Goal: Information Seeking & Learning: Learn about a topic

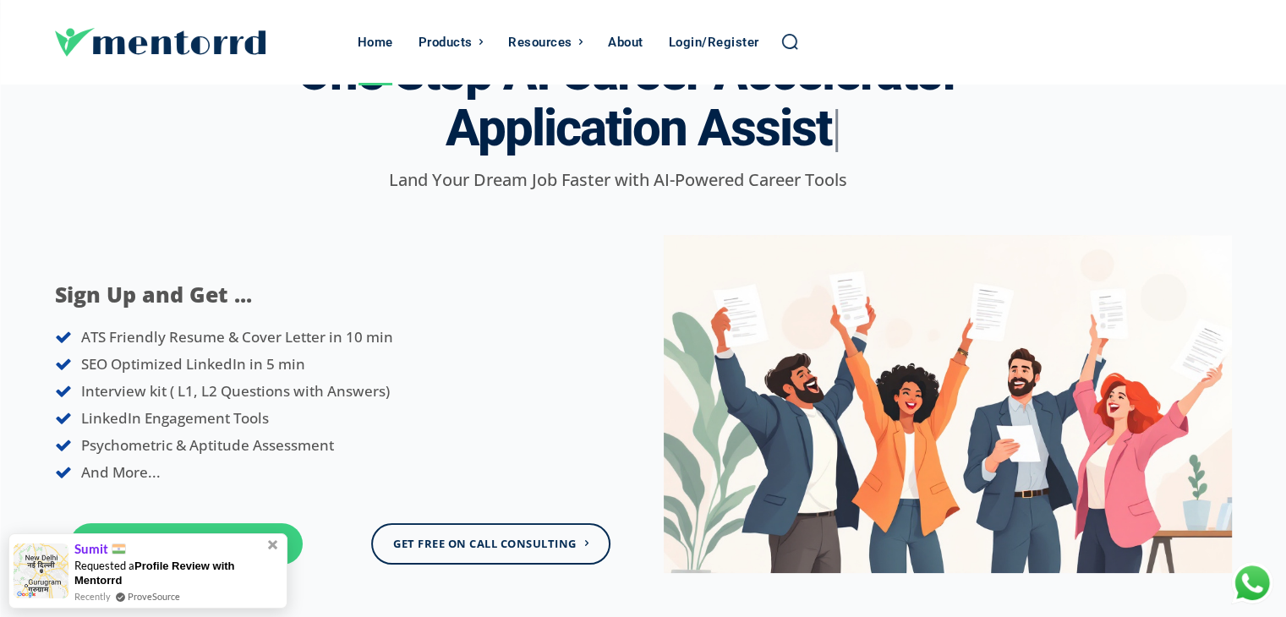
scroll to position [135, 0]
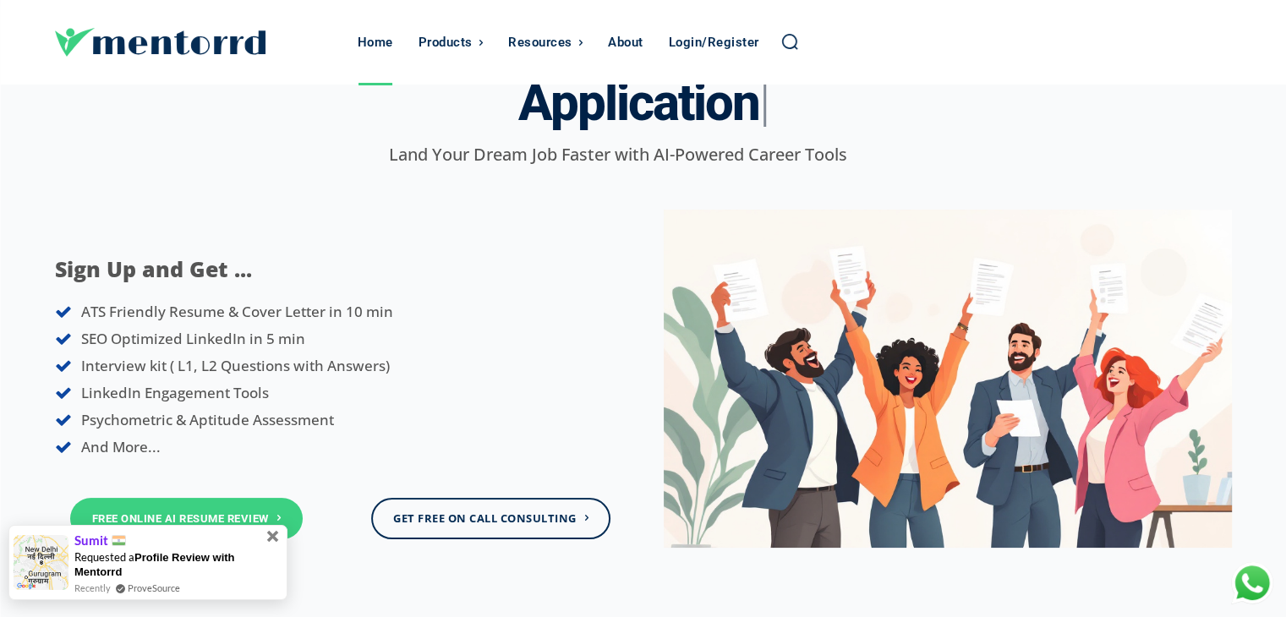
click at [274, 539] on span at bounding box center [273, 536] width 19 height 19
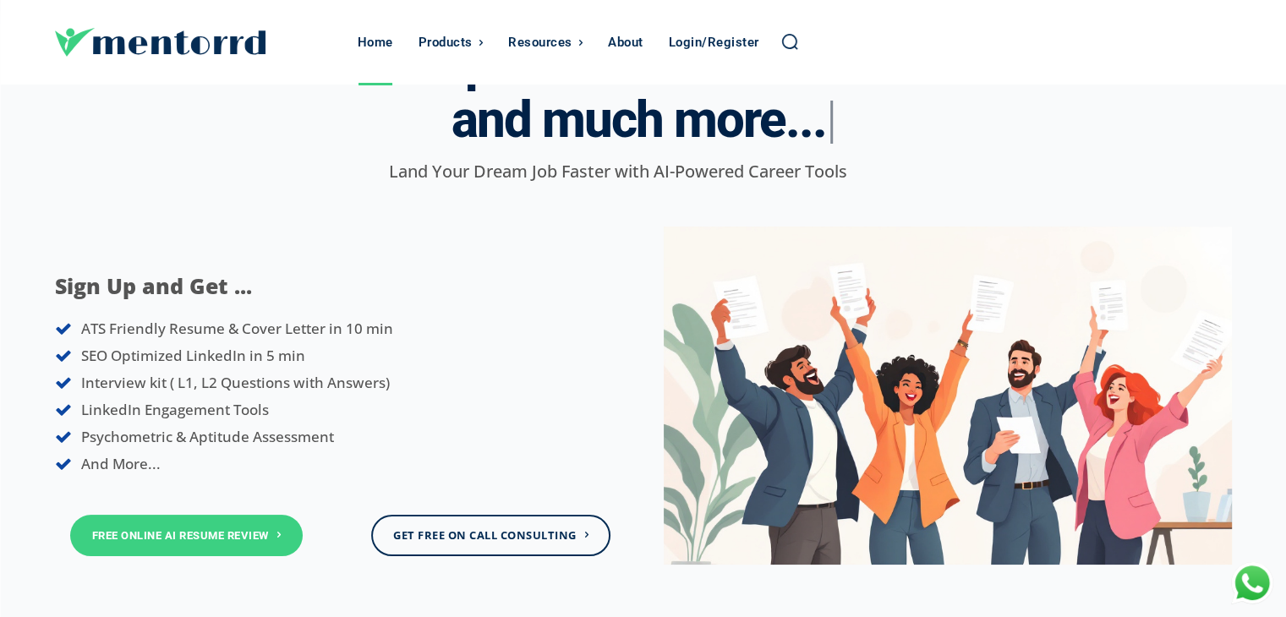
scroll to position [0, 0]
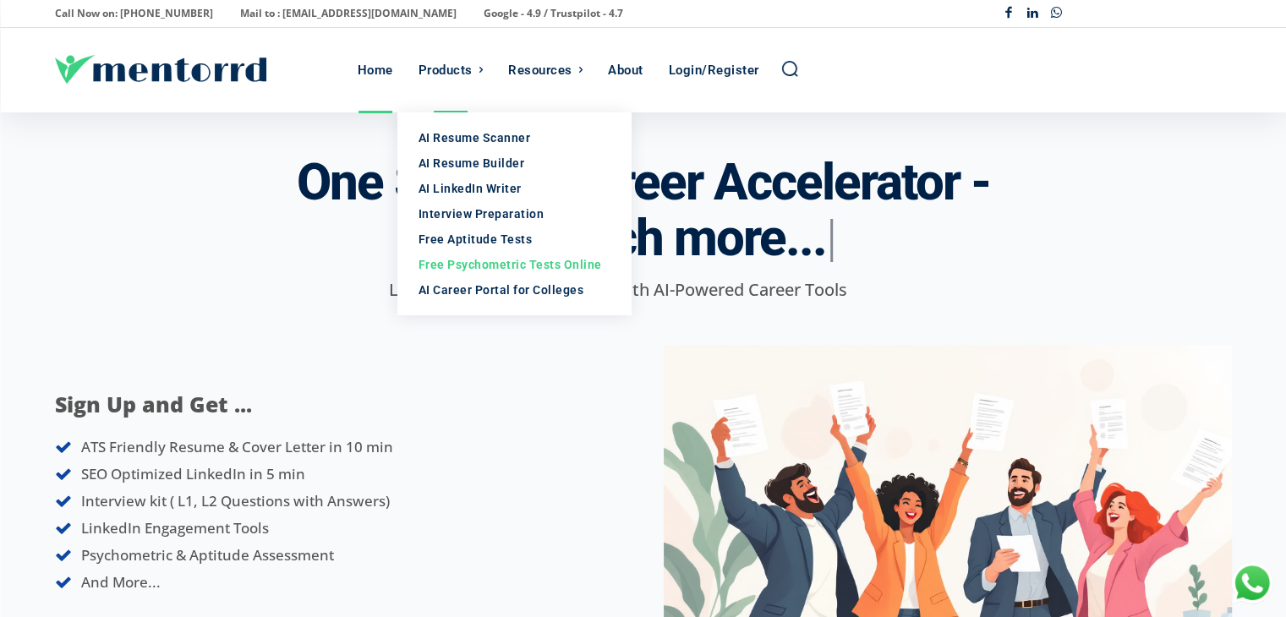
click at [490, 265] on div "Free Psychometric Tests Online" at bounding box center [515, 264] width 193 height 17
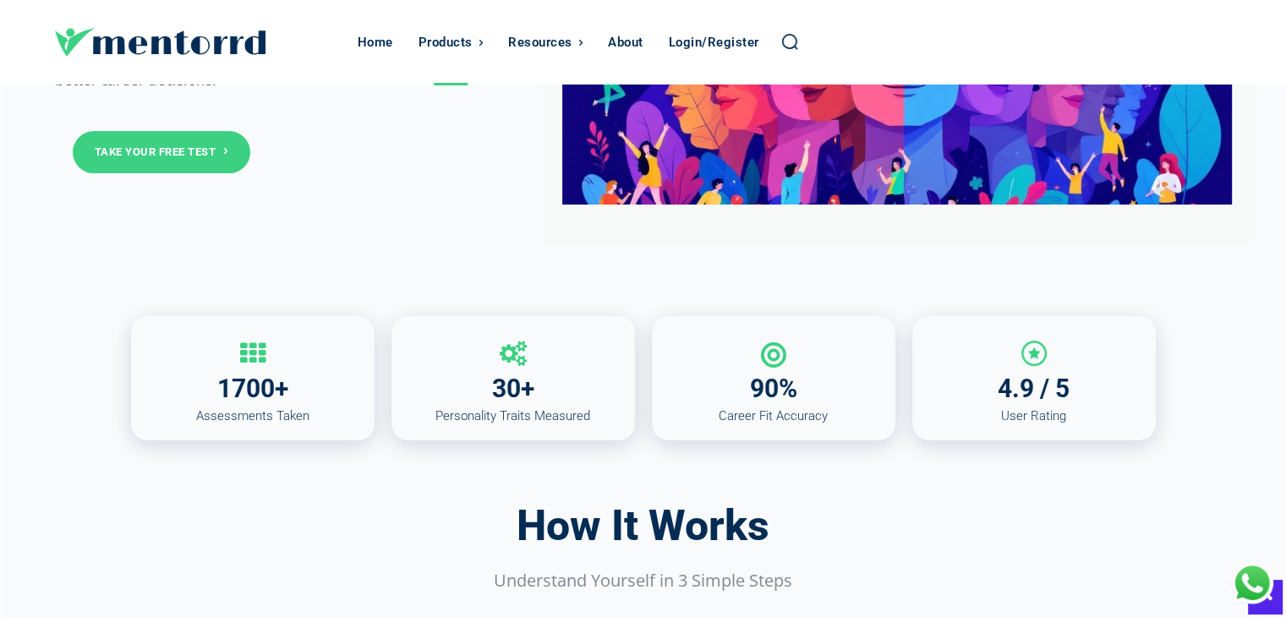
scroll to position [400, 0]
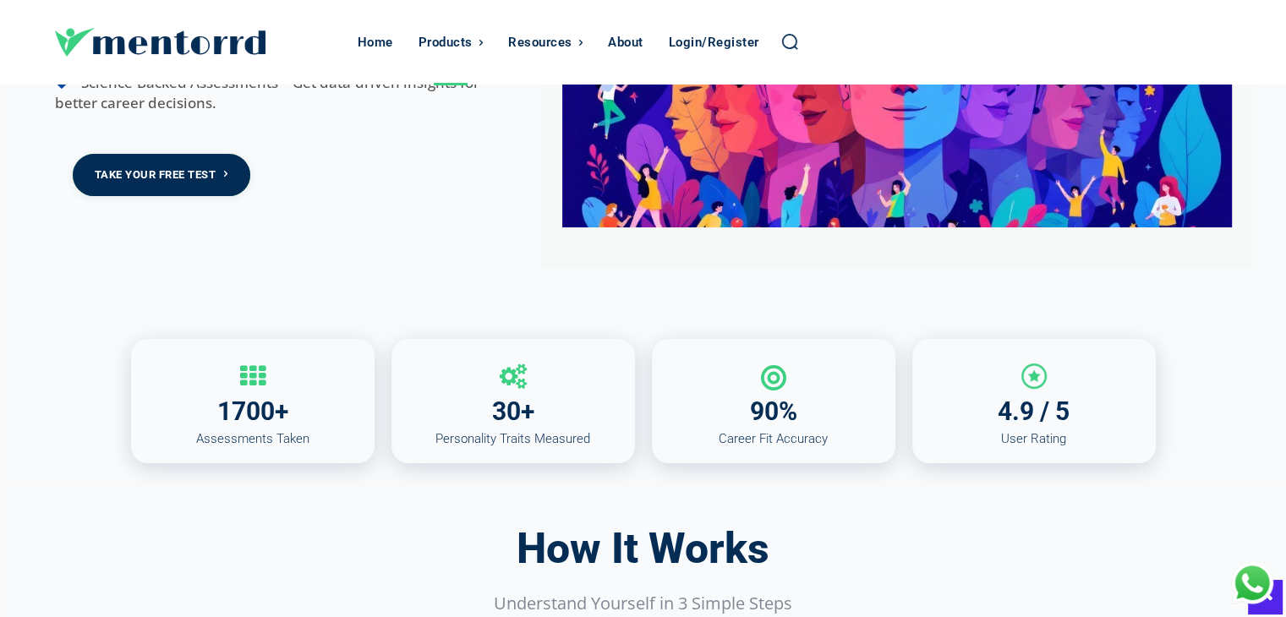
click at [154, 173] on link "Take Your Free Test" at bounding box center [162, 174] width 178 height 41
